Goal: Task Accomplishment & Management: Manage account settings

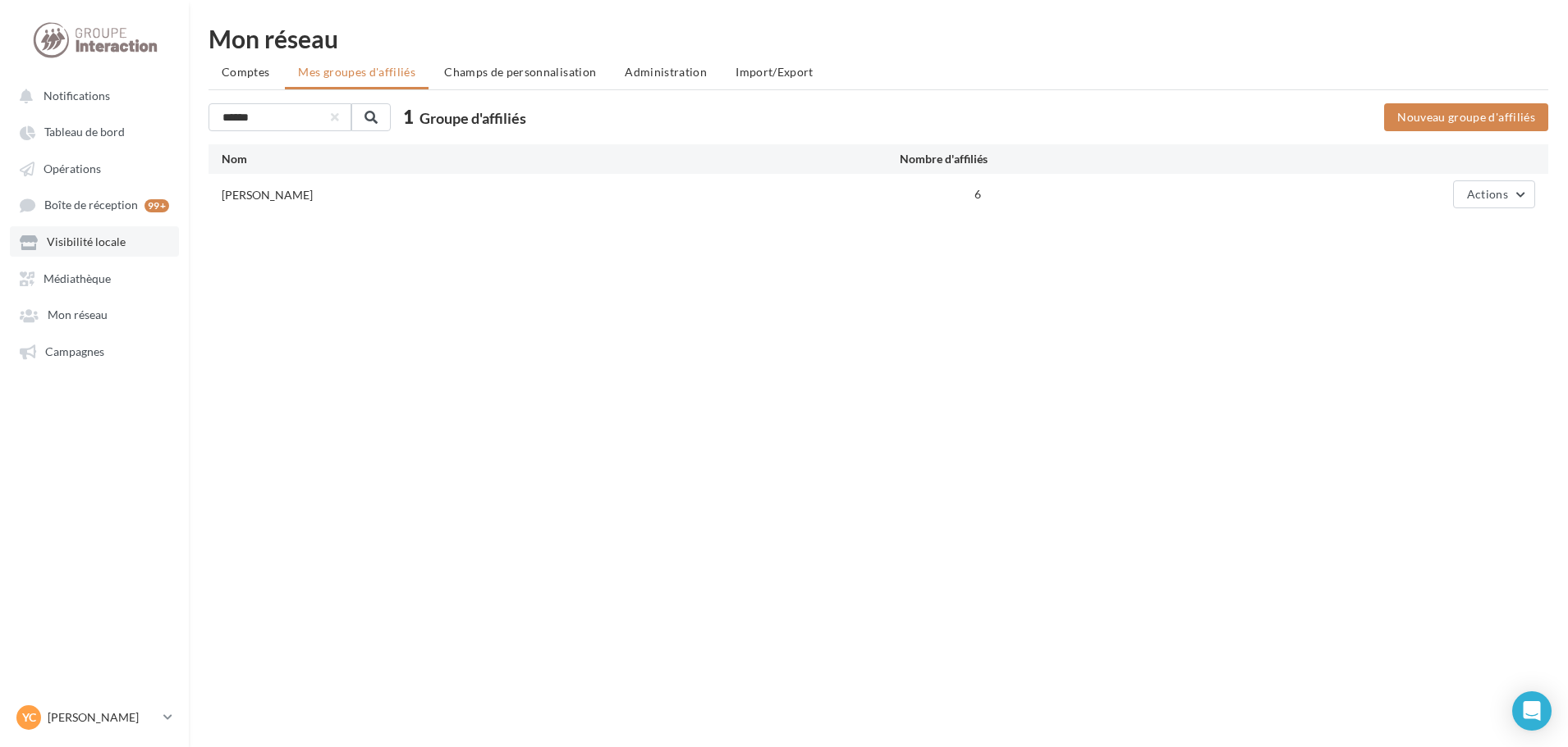
click at [111, 241] on span "Visibilité locale" at bounding box center [85, 242] width 78 height 14
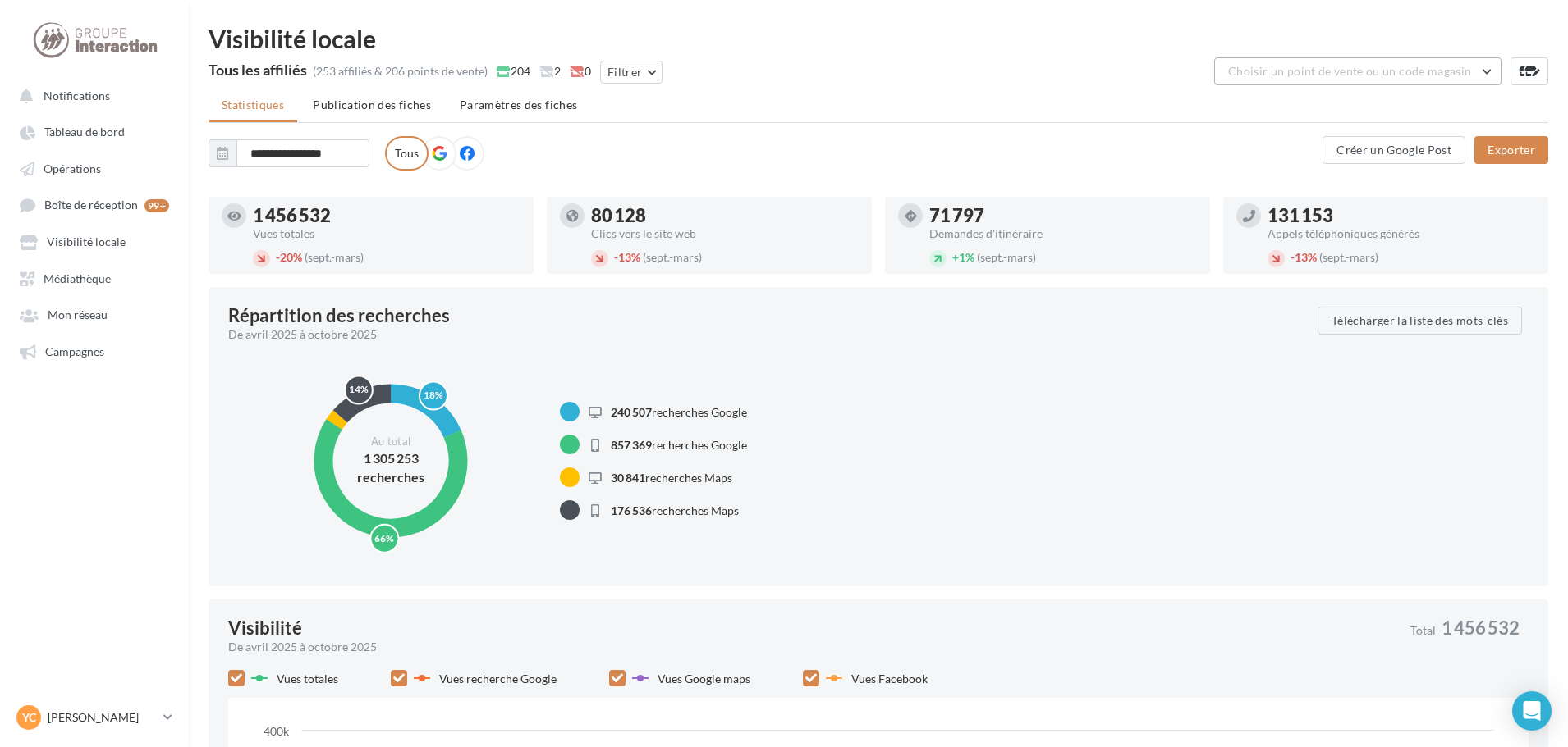
click at [1308, 72] on span "Choisir un point de vente ou un code magasin" at bounding box center [1349, 71] width 243 height 14
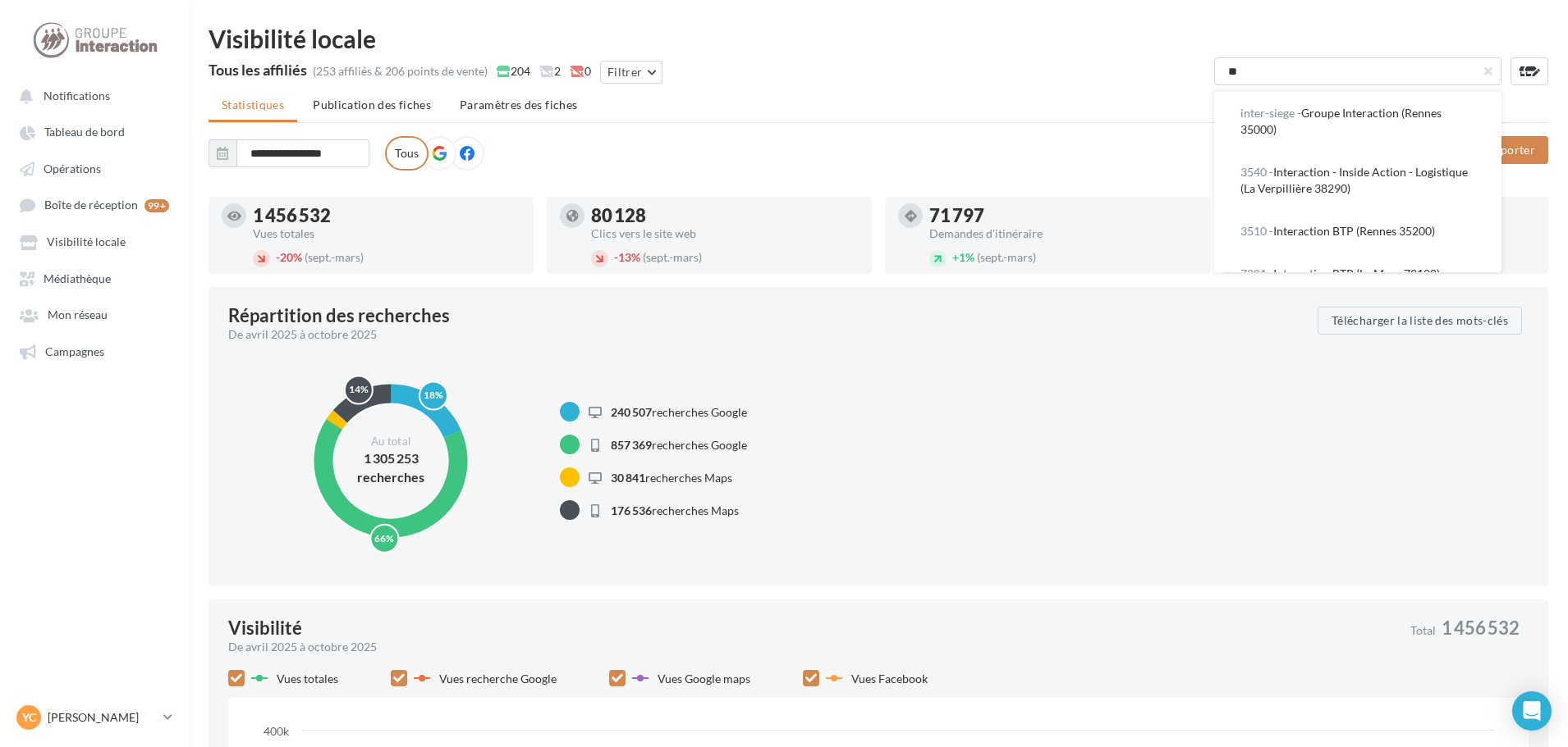
type input "*"
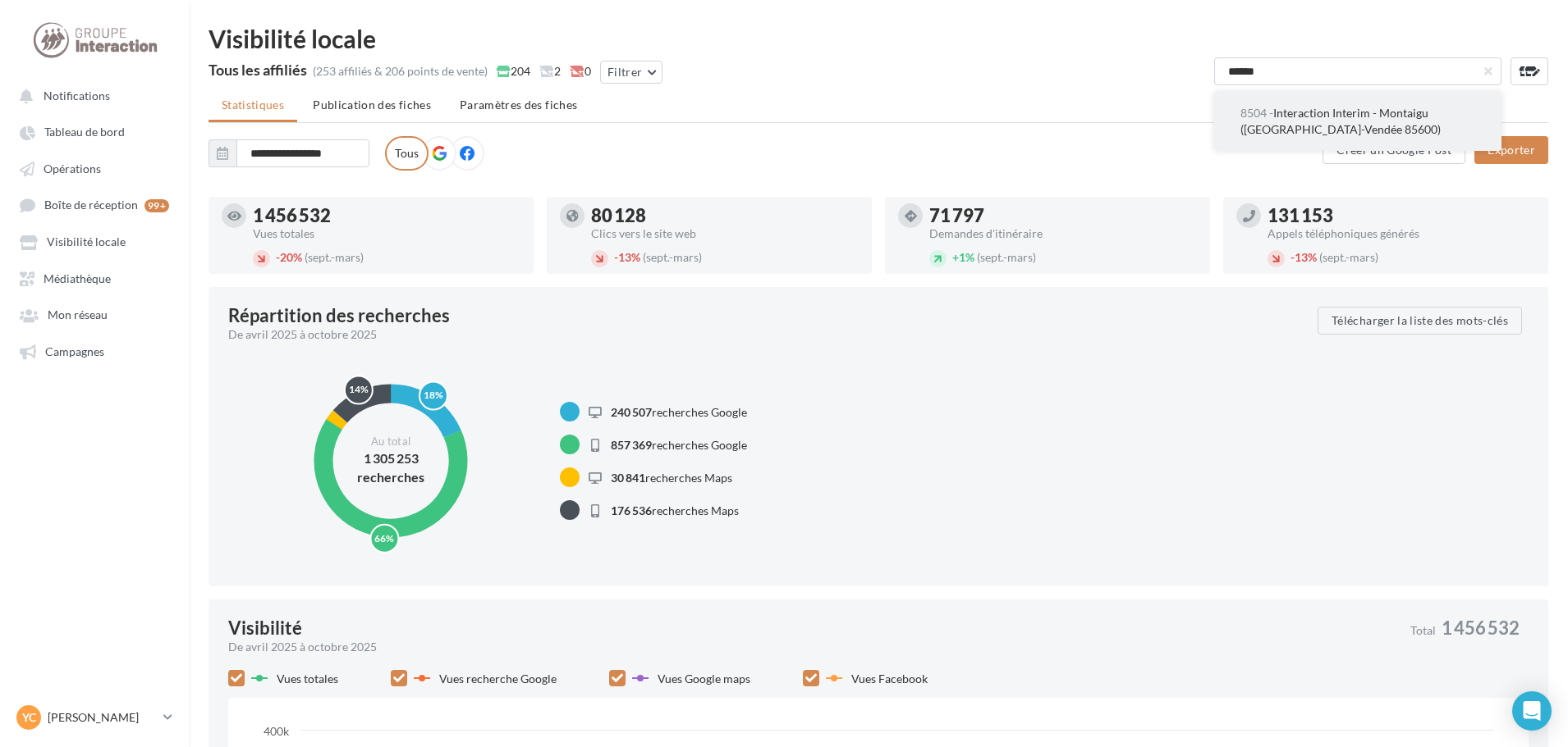
type input "******"
click at [1329, 131] on span "8504 - Interaction Interim - Montaigu (Montaigu-Vendée 85600)" at bounding box center [1340, 120] width 200 height 30
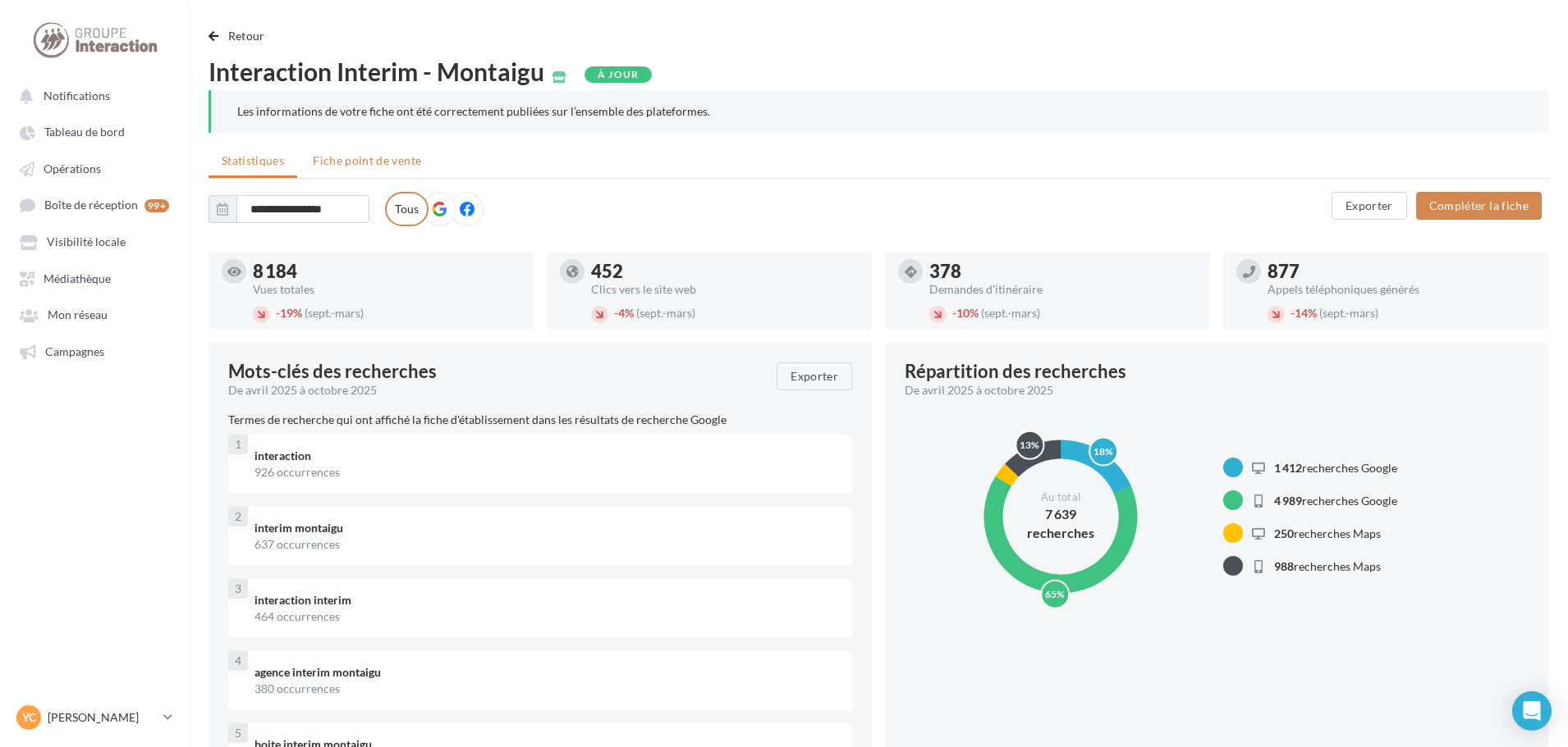
click at [386, 168] on li "Fiche point de vente" at bounding box center [366, 161] width 135 height 30
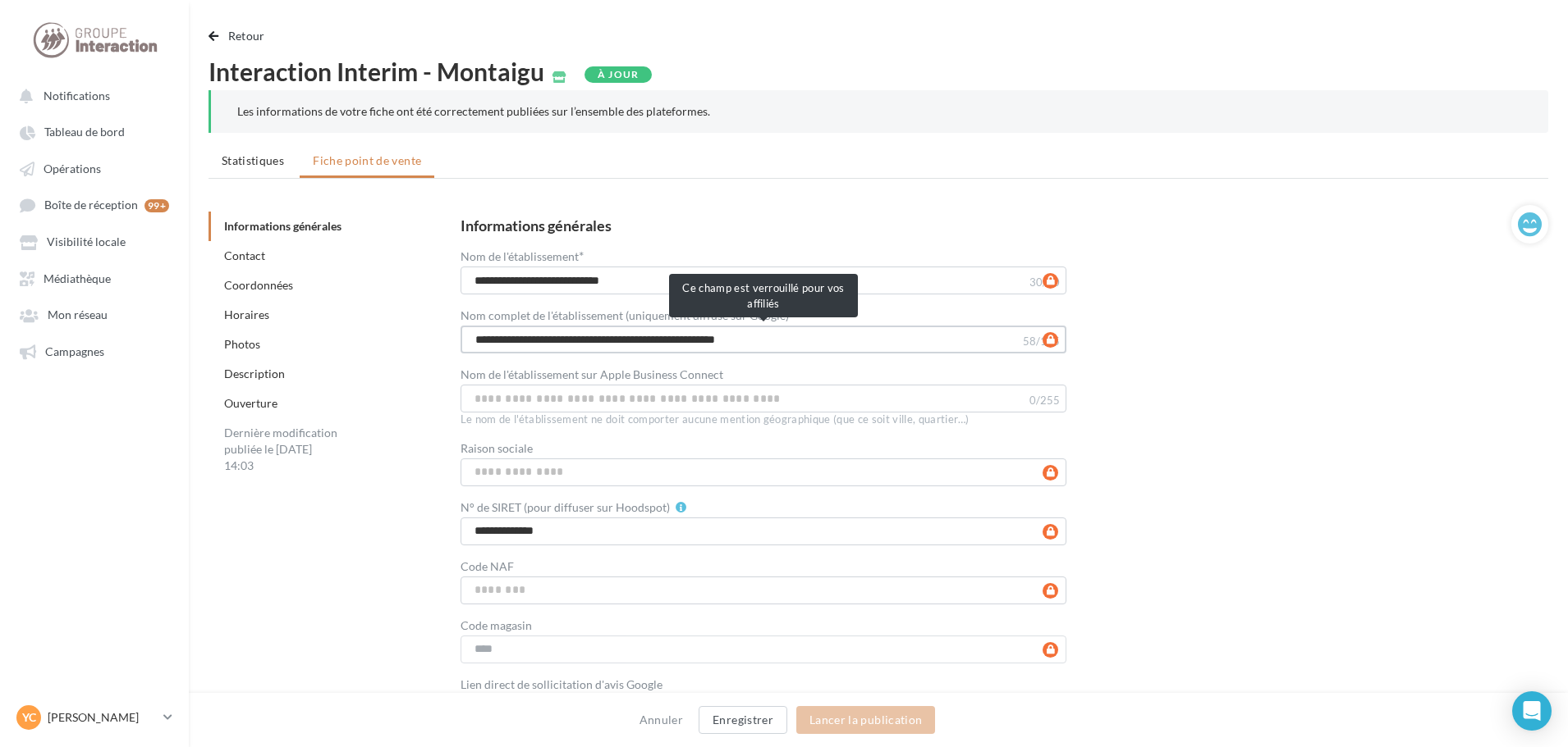
drag, startPoint x: 826, startPoint y: 341, endPoint x: 384, endPoint y: 353, distance: 442.2
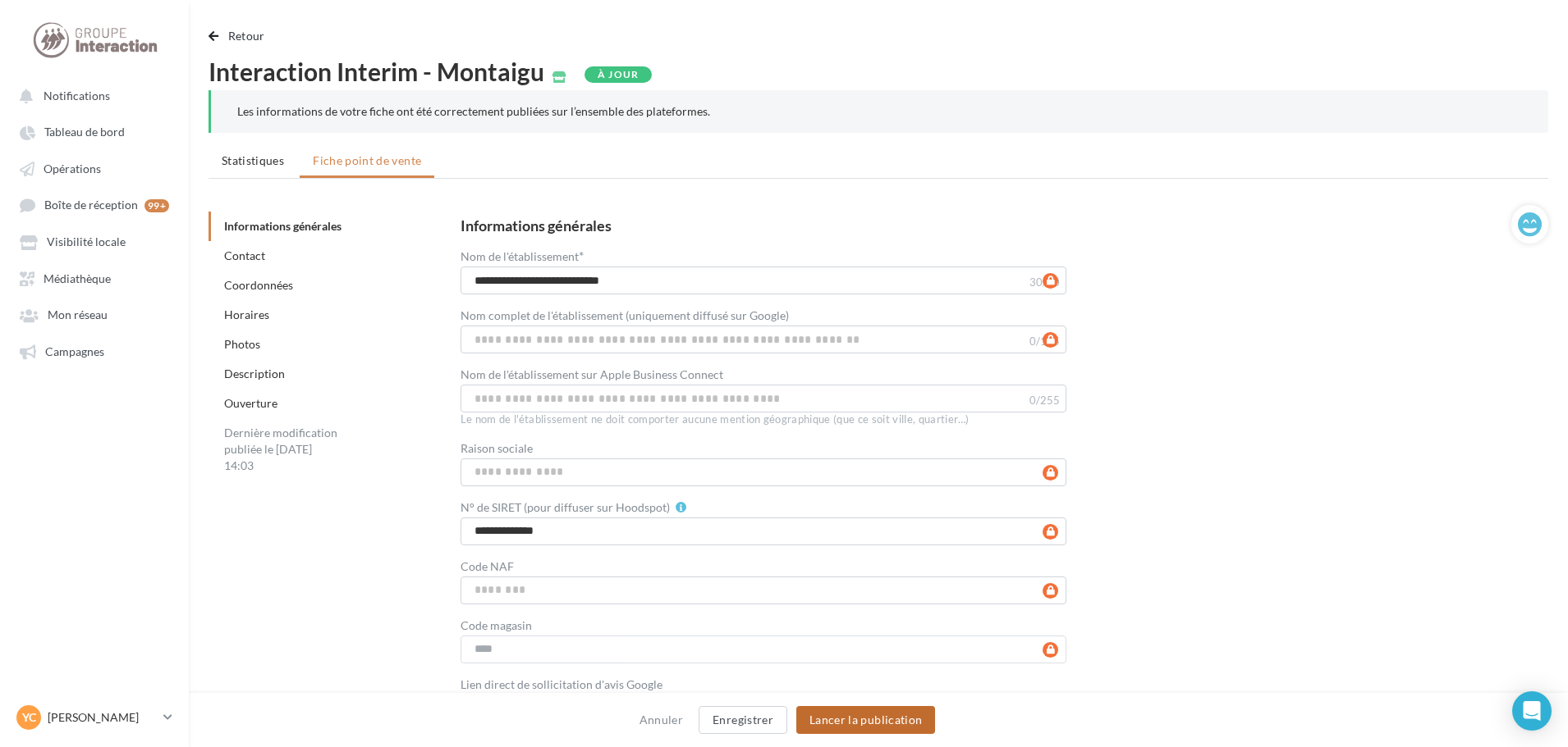
click at [836, 716] on button "Lancer la publication" at bounding box center [864, 720] width 138 height 28
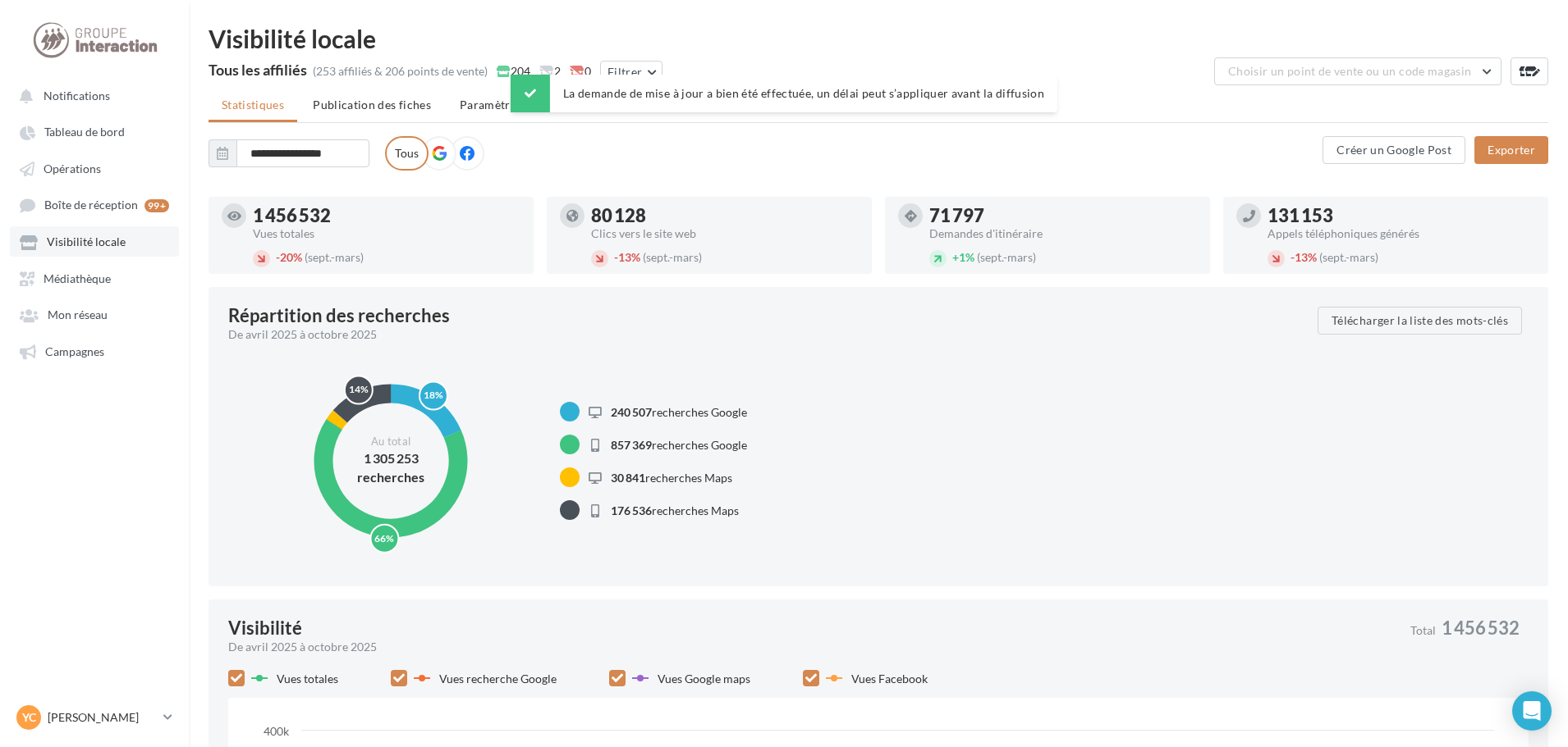
click at [86, 240] on span "Visibilité locale" at bounding box center [85, 242] width 78 height 14
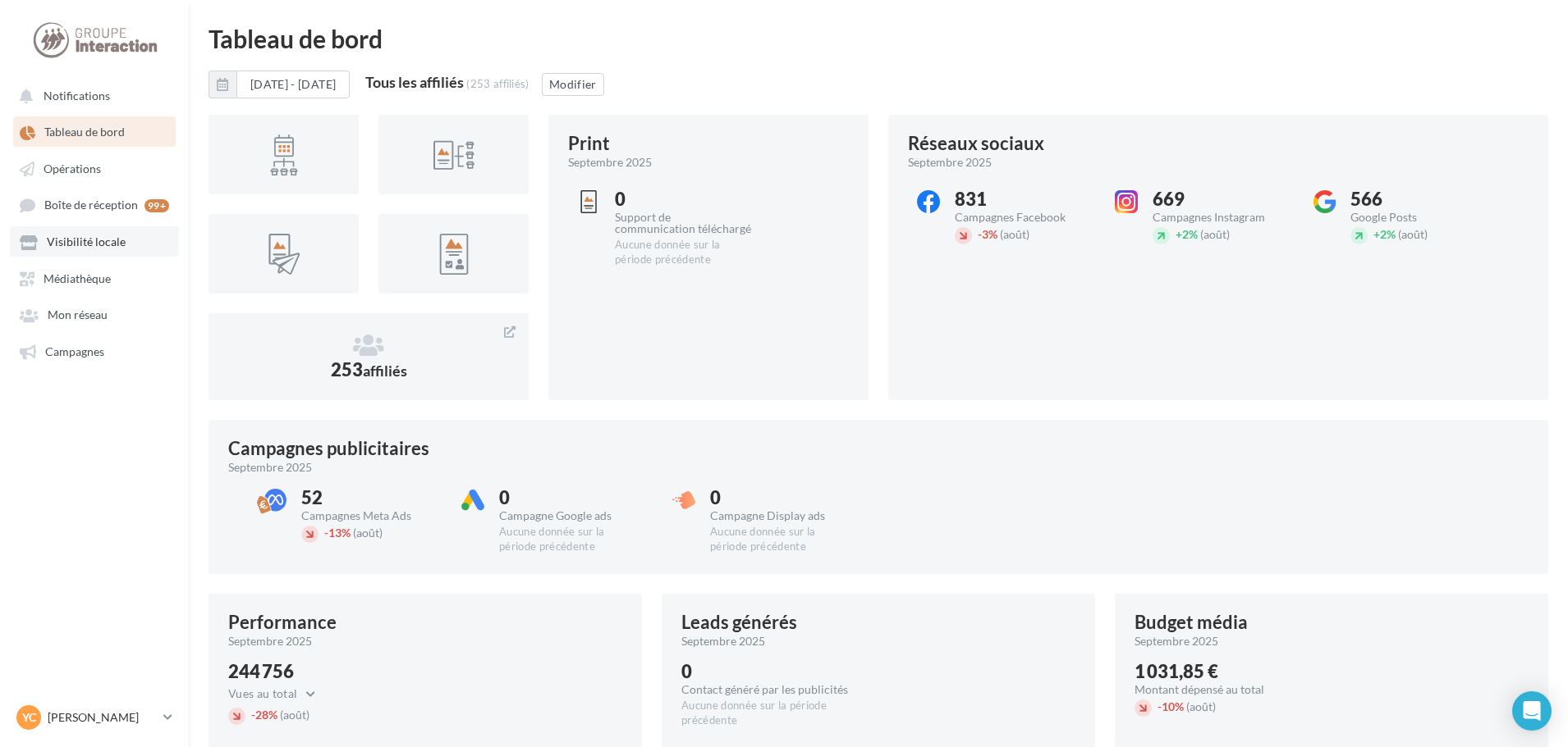
click at [68, 251] on link "Visibilité locale" at bounding box center [94, 241] width 169 height 30
click at [107, 237] on span "Visibilité locale" at bounding box center [85, 242] width 78 height 14
click at [94, 287] on link "Médiathèque" at bounding box center [94, 278] width 169 height 30
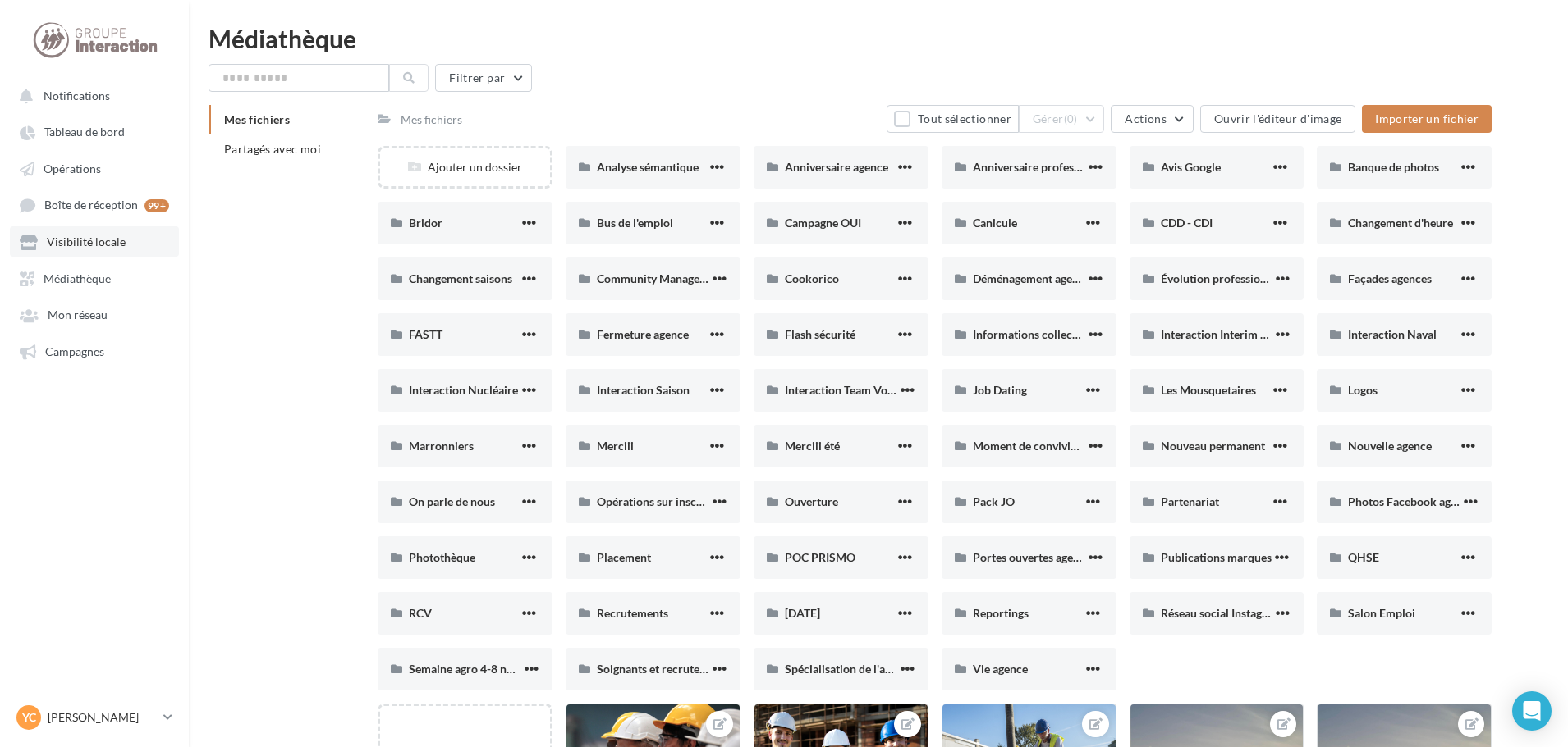
click at [60, 253] on link "Visibilité locale" at bounding box center [94, 241] width 169 height 30
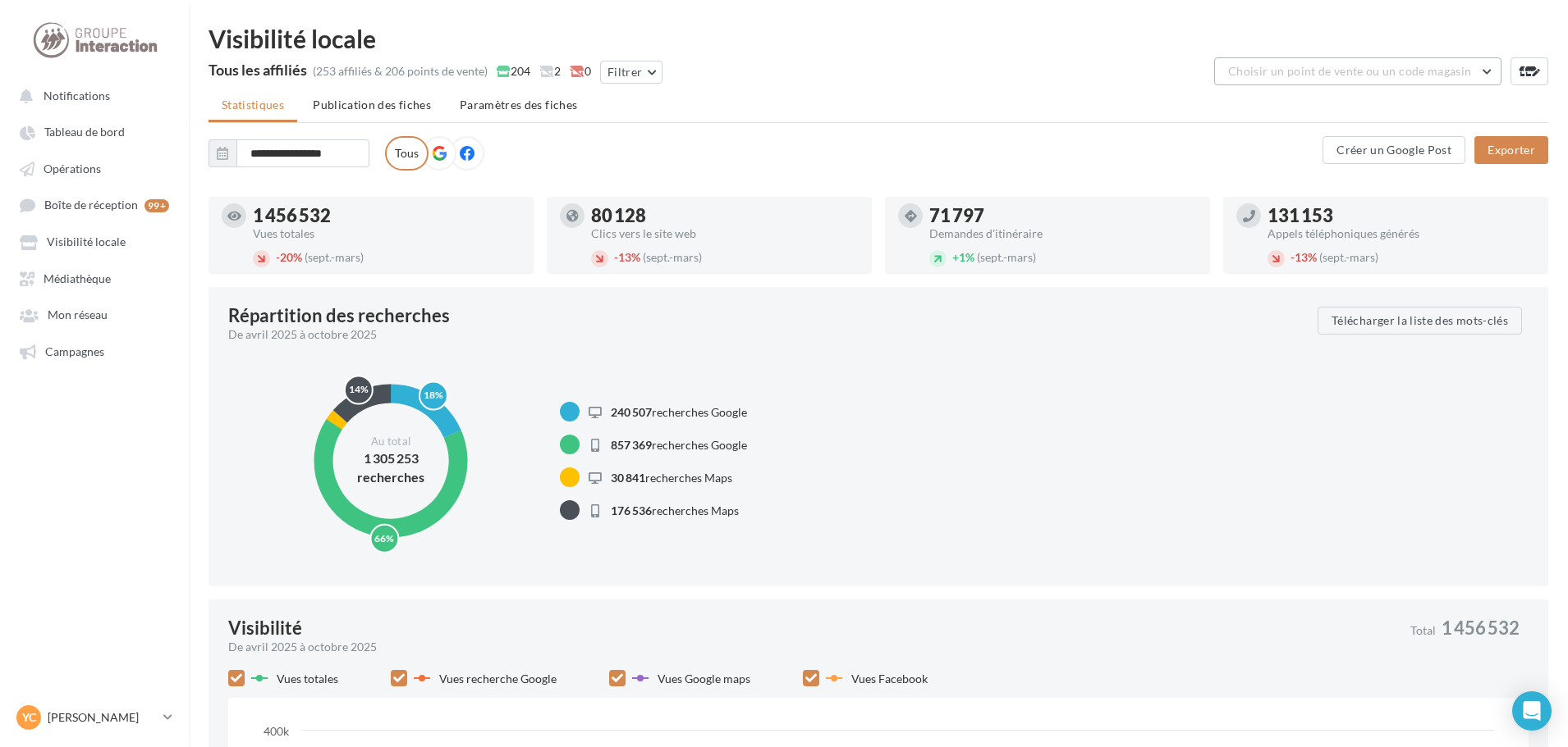
click at [1334, 66] on span "Choisir un point de vente ou un code magasin" at bounding box center [1349, 71] width 243 height 14
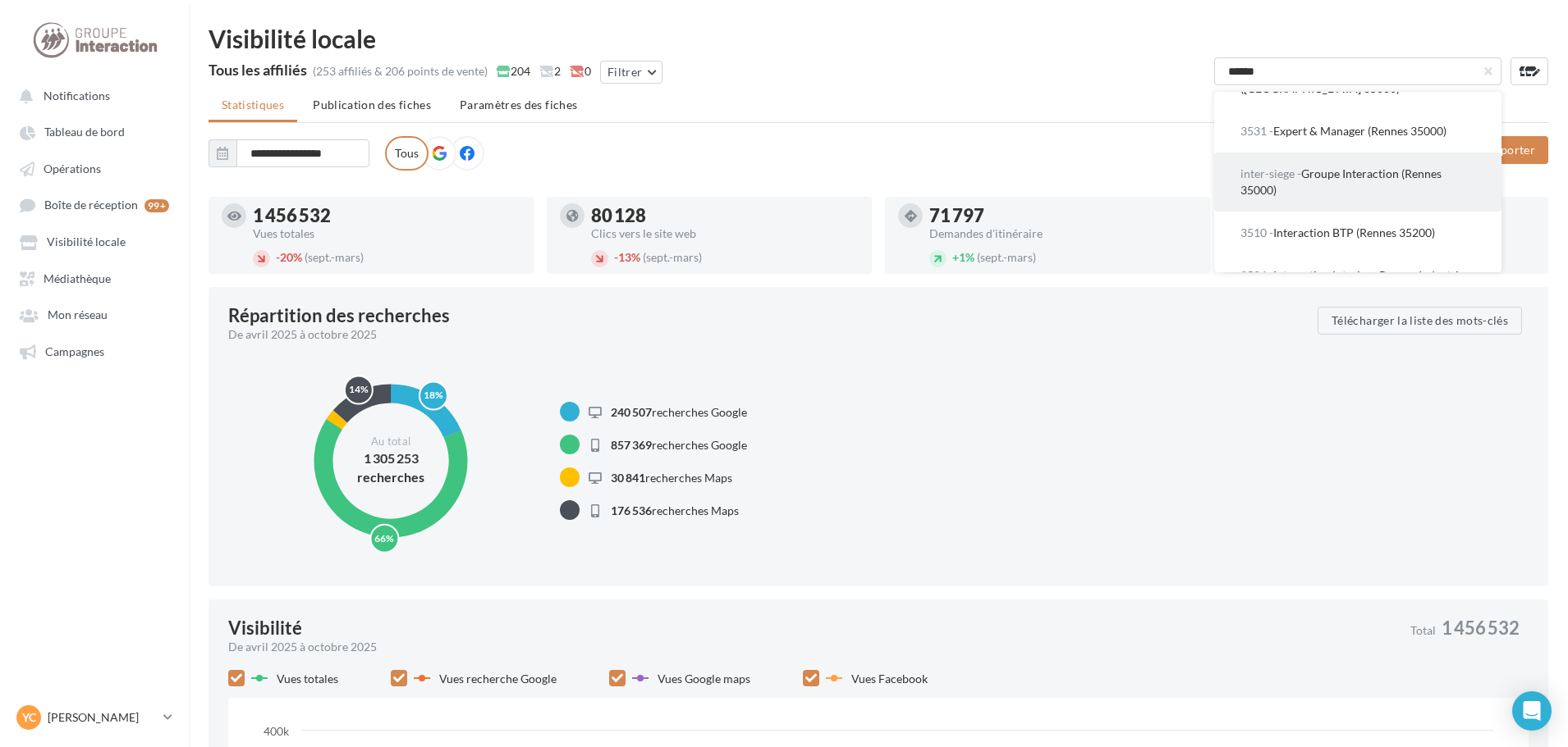
scroll to position [164, 0]
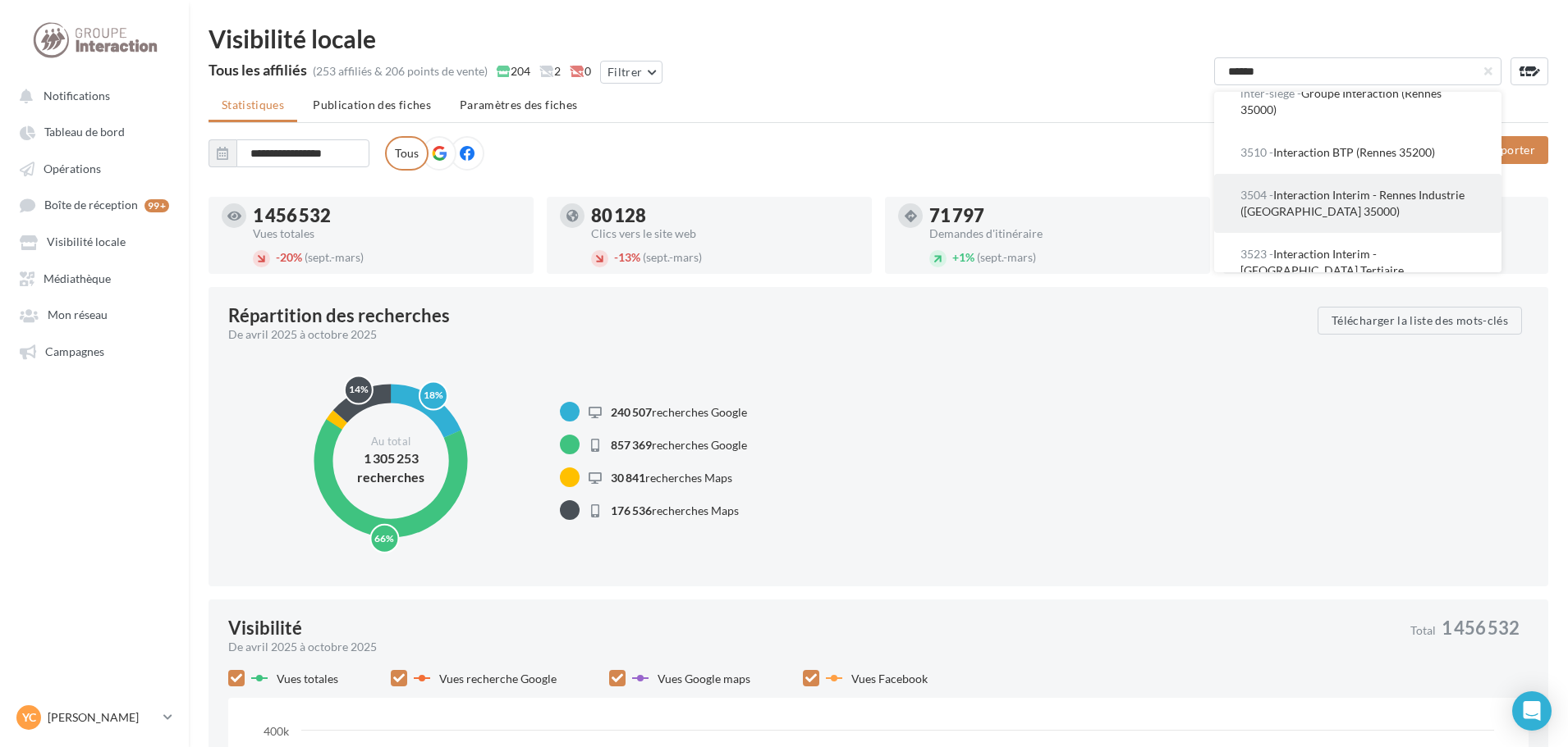
type input "******"
click at [1357, 188] on span "3504 - Interaction Interim - Rennes Industrie (Rennes 35000)" at bounding box center [1351, 202] width 224 height 30
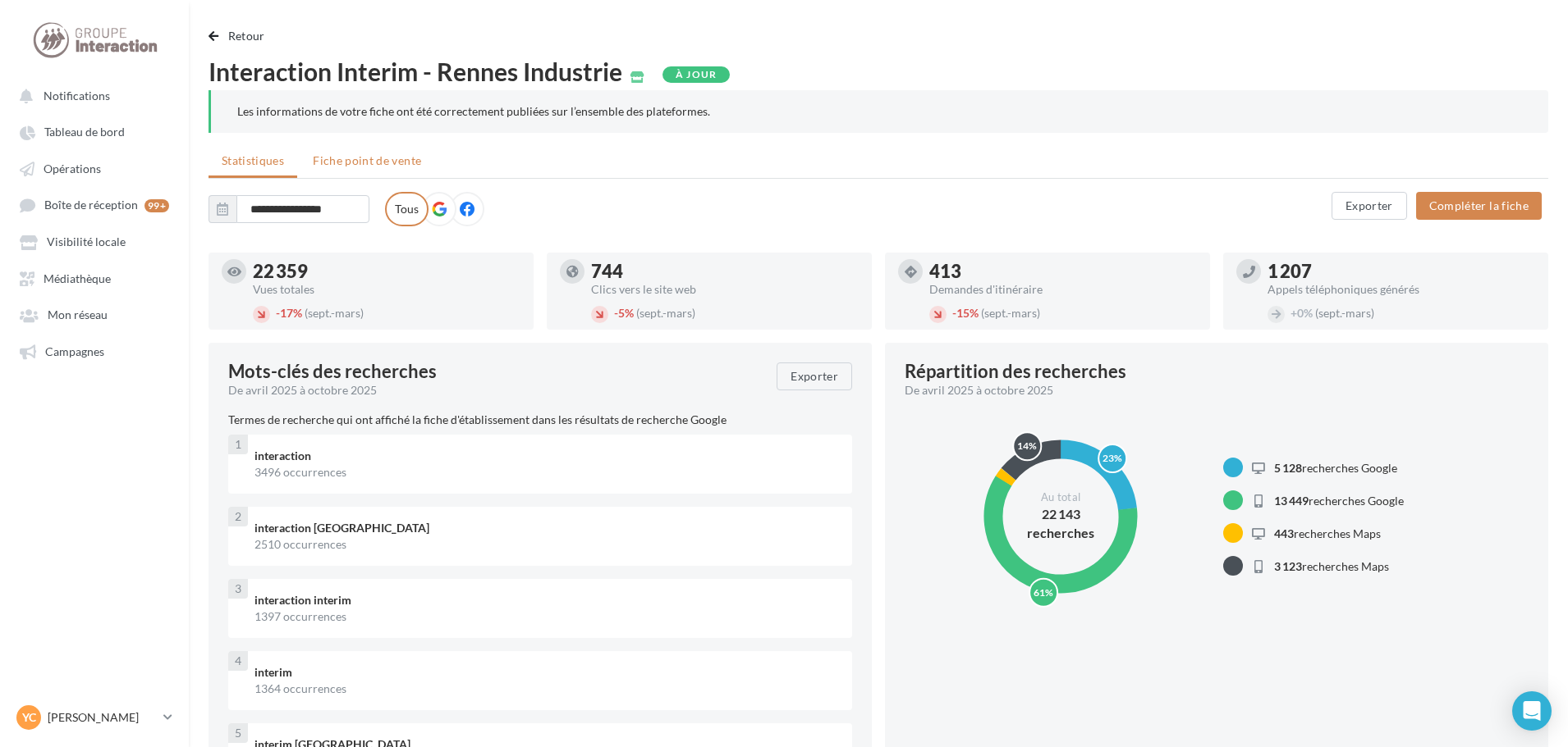
click at [380, 149] on li "Fiche point de vente" at bounding box center [366, 161] width 135 height 30
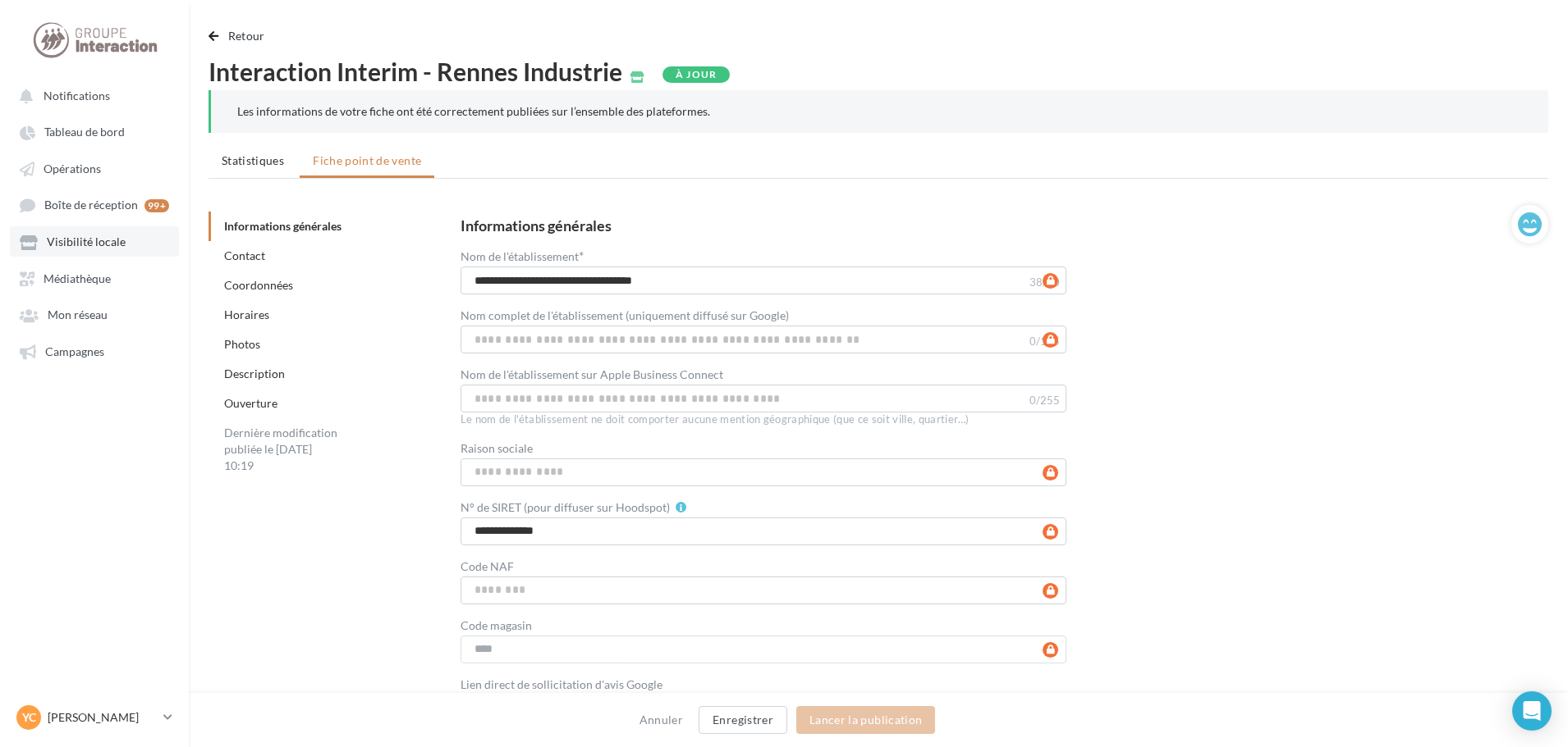
click at [80, 235] on span "Visibilité locale" at bounding box center [85, 242] width 78 height 14
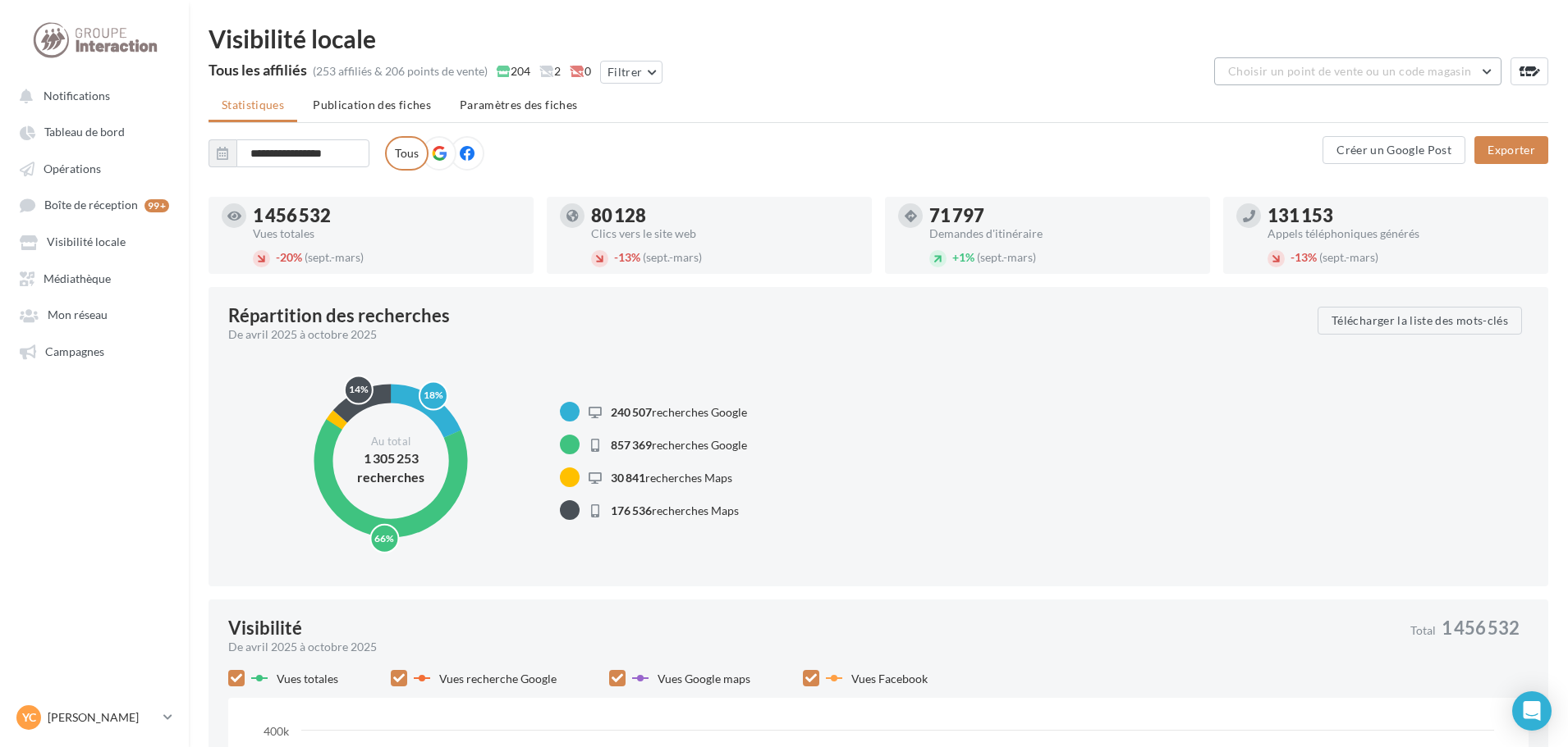
click at [1360, 71] on span "Choisir un point de vente ou un code magasin" at bounding box center [1349, 71] width 243 height 14
type input "******"
click at [1343, 115] on span "8504 - Interaction Interim - Montaigu (Montaigu-Vendée 85600)" at bounding box center [1340, 120] width 200 height 30
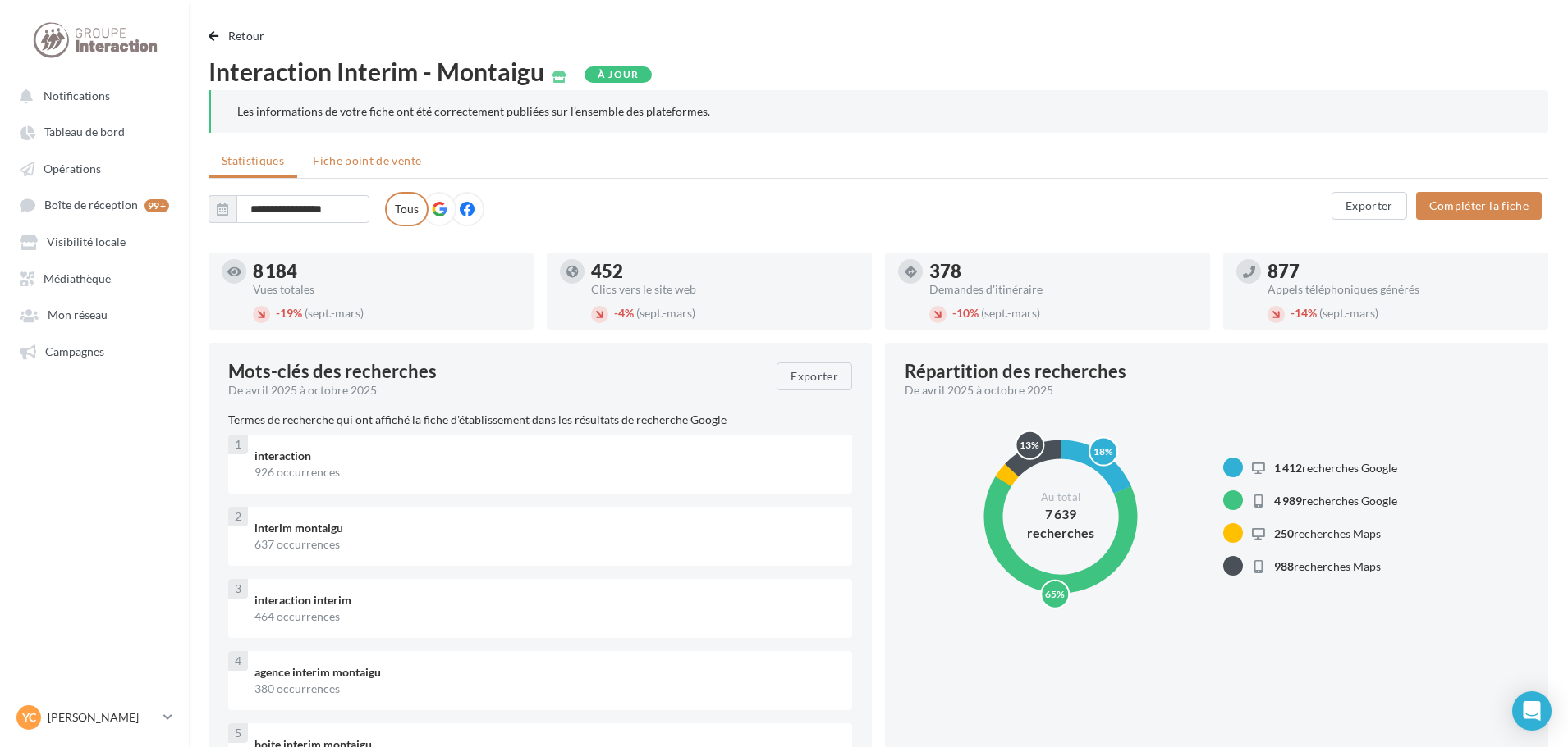
click at [380, 170] on li "Fiche point de vente" at bounding box center [366, 161] width 135 height 30
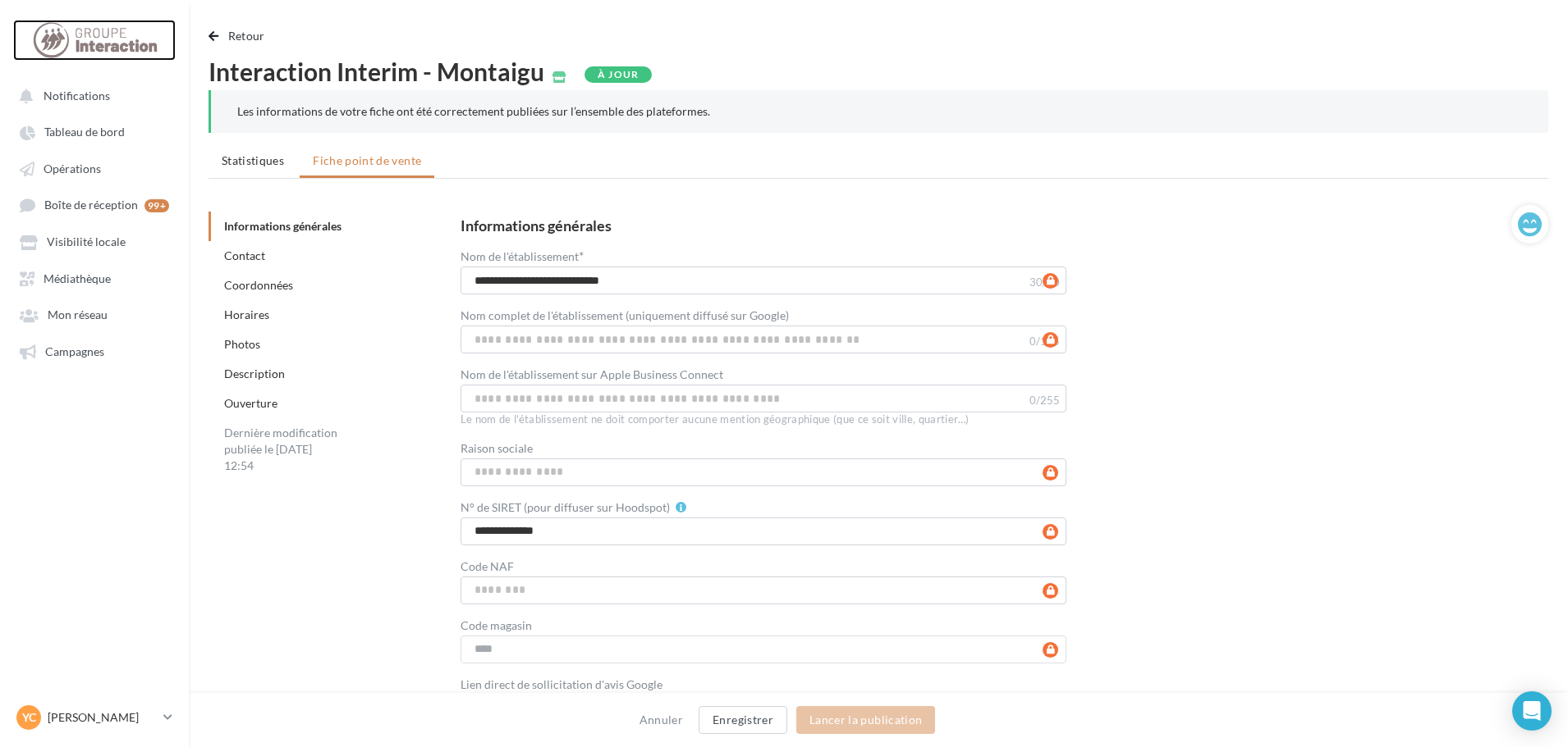
click at [76, 37] on div at bounding box center [95, 40] width 132 height 41
